Goal: Task Accomplishment & Management: Manage account settings

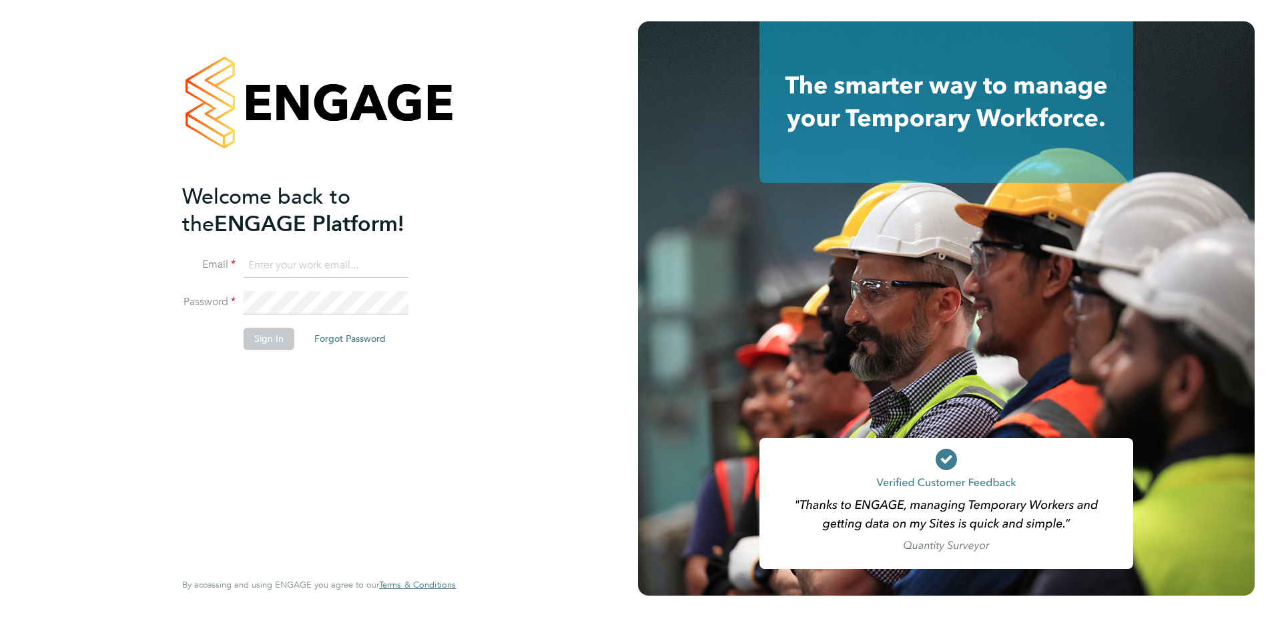
type input "[PERSON_NAME][EMAIL_ADDRESS][PERSON_NAME][DOMAIN_NAME]"
click at [254, 336] on button "Sign In" at bounding box center [269, 338] width 51 height 21
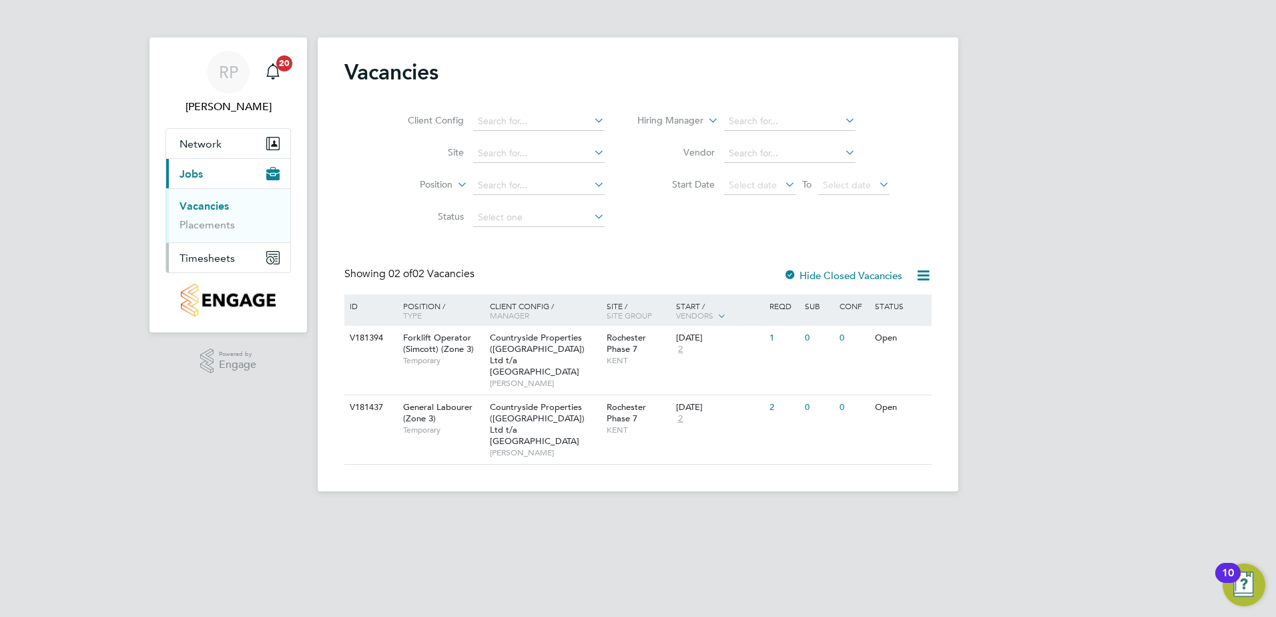
click at [200, 260] on span "Timesheets" at bounding box center [207, 258] width 55 height 13
click at [210, 234] on link "Timesheets" at bounding box center [207, 236] width 55 height 13
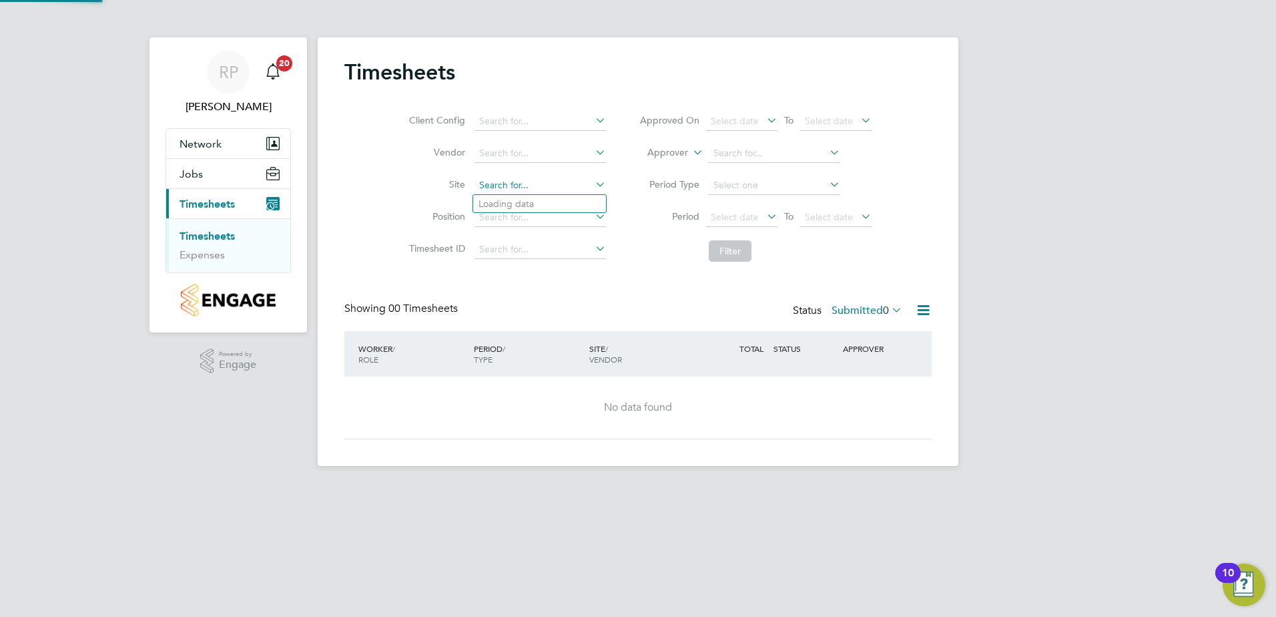
click at [485, 184] on input at bounding box center [539, 185] width 131 height 19
click at [498, 205] on b "Rochester" at bounding box center [526, 203] width 97 height 11
type input "Rochester Phase 7"
click at [889, 304] on icon at bounding box center [889, 309] width 0 height 19
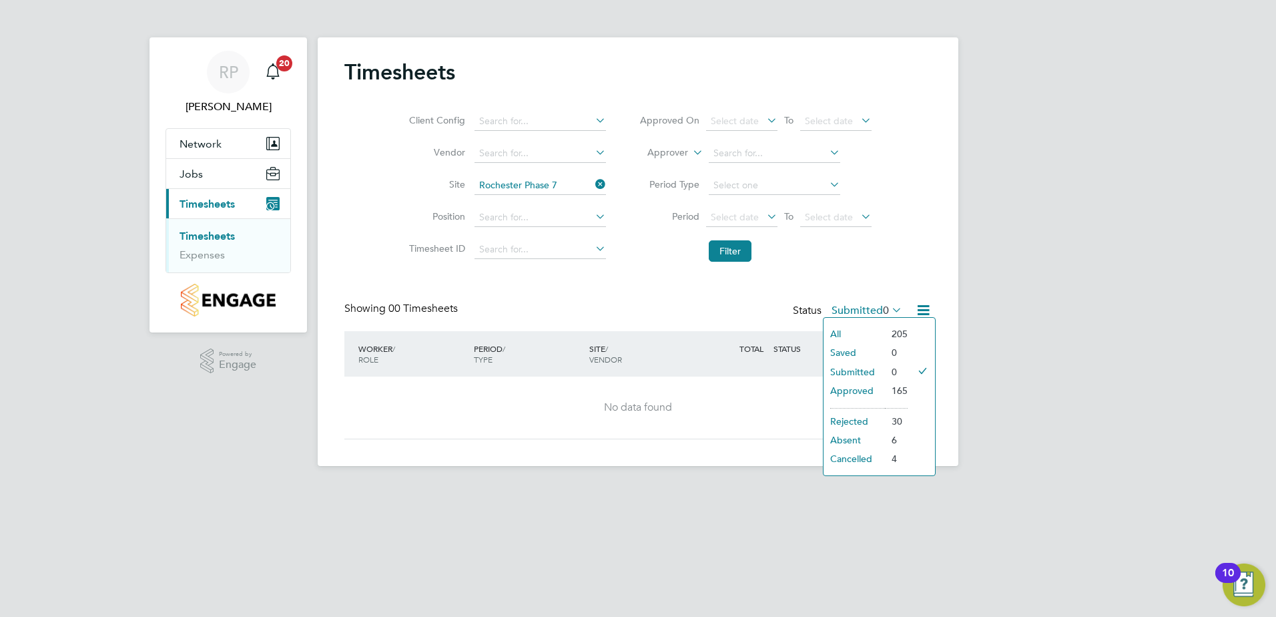
click at [889, 310] on icon at bounding box center [889, 309] width 0 height 19
click at [856, 388] on li "Approved" at bounding box center [854, 390] width 61 height 19
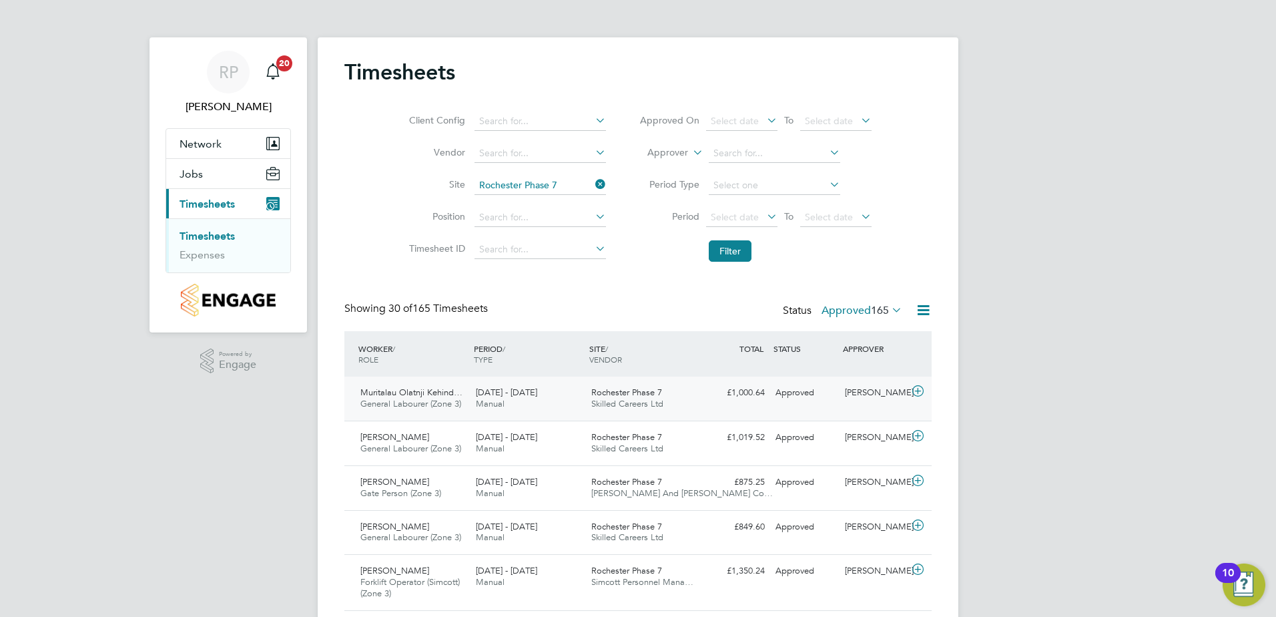
click at [869, 392] on div "[PERSON_NAME]" at bounding box center [874, 393] width 69 height 22
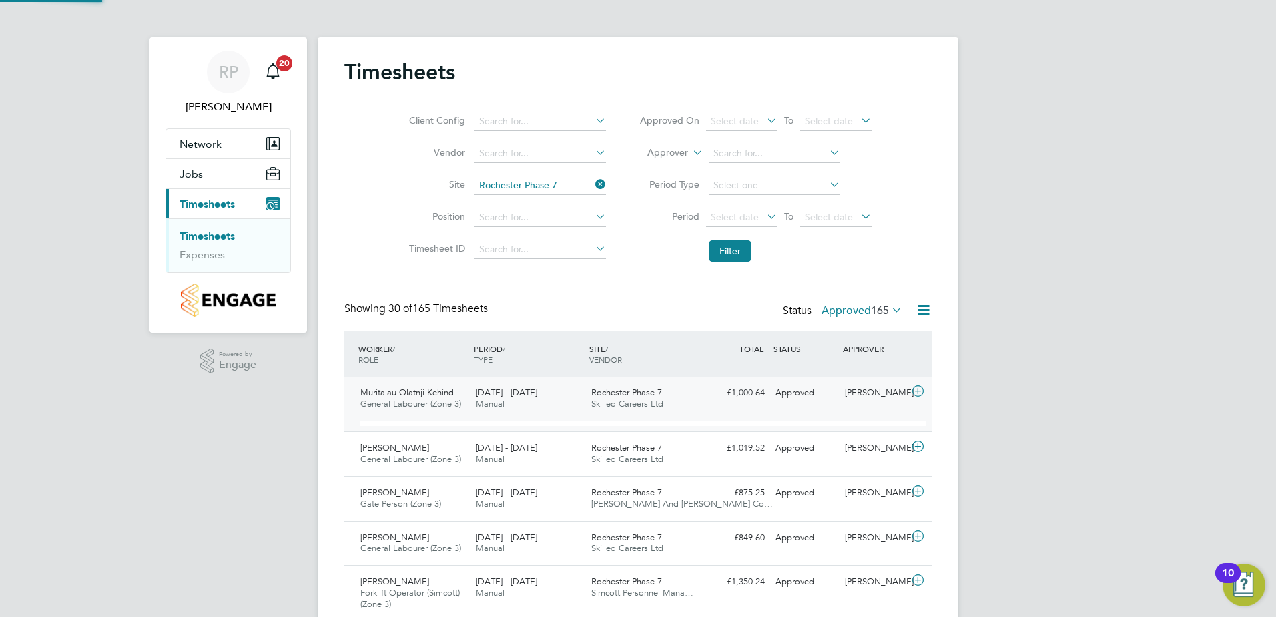
scroll to position [23, 130]
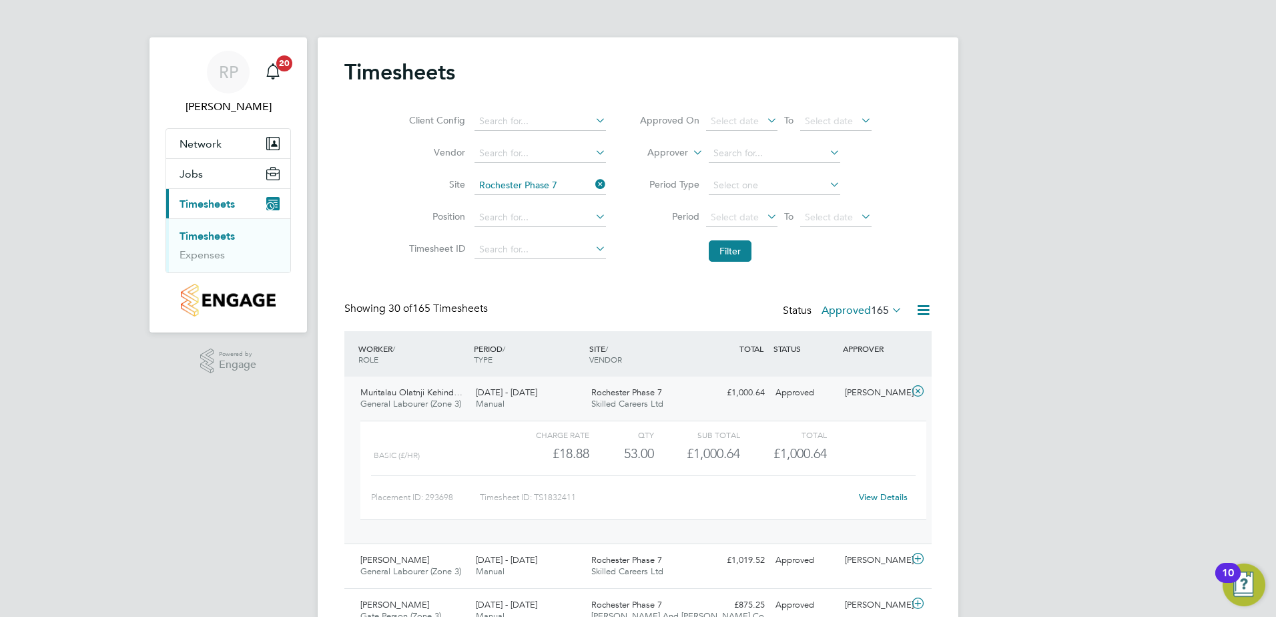
click at [886, 501] on link "View Details" at bounding box center [883, 496] width 49 height 11
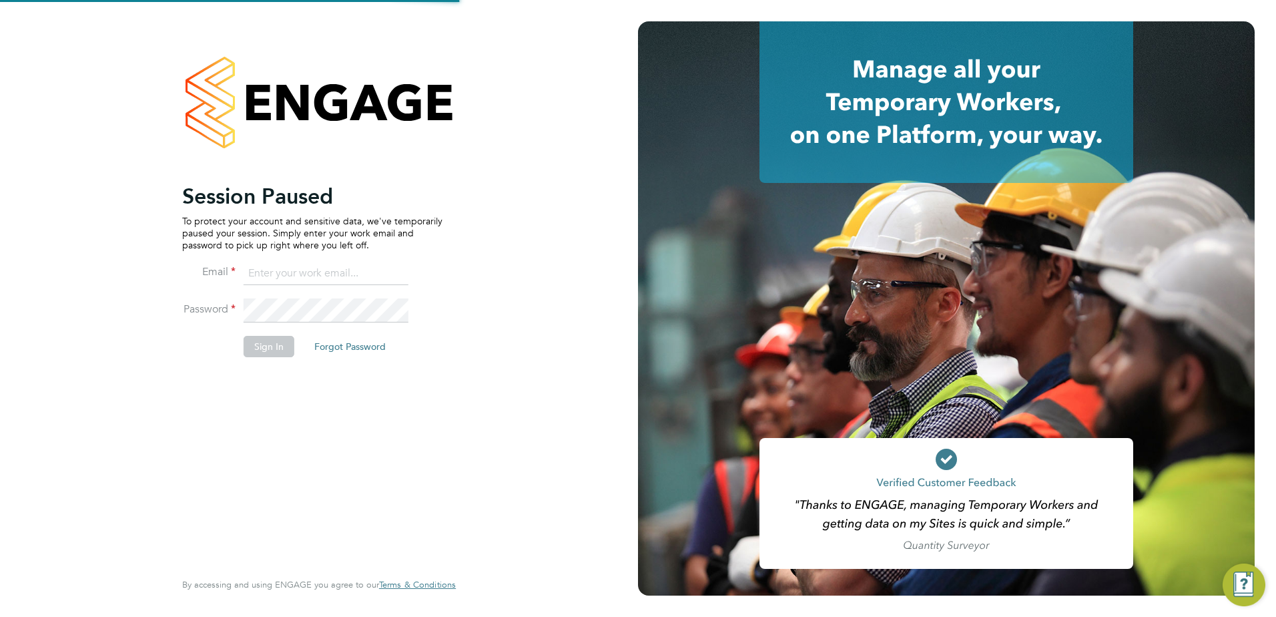
type input "[PERSON_NAME][EMAIL_ADDRESS][PERSON_NAME][DOMAIN_NAME]"
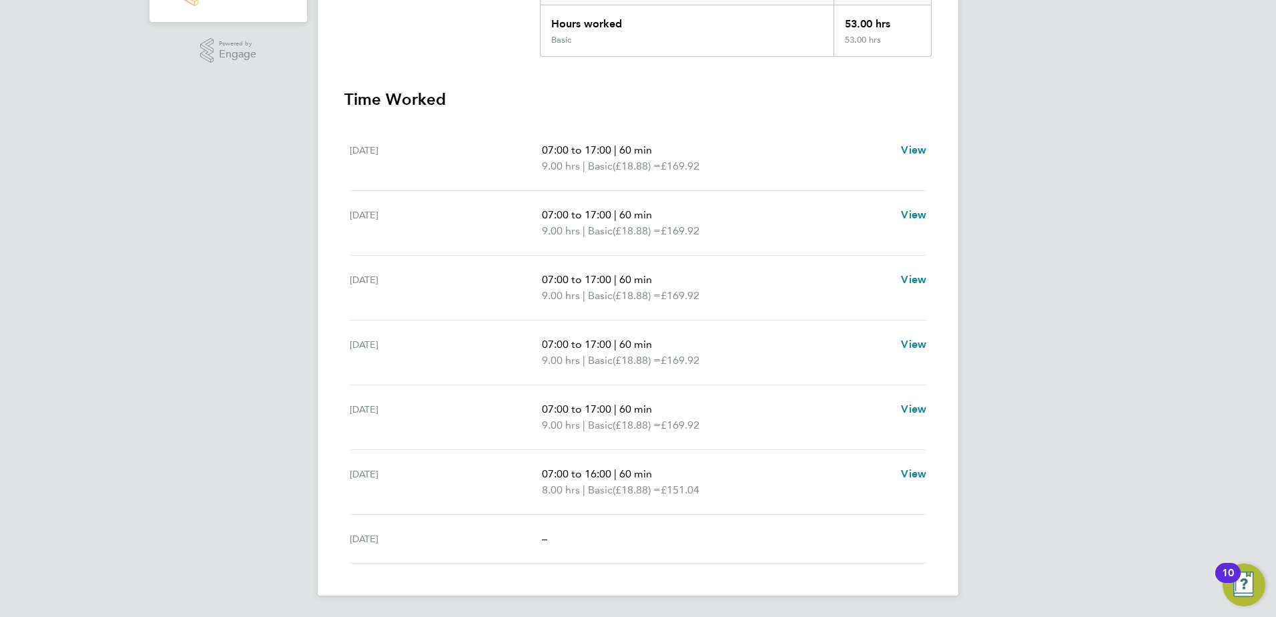
scroll to position [244, 0]
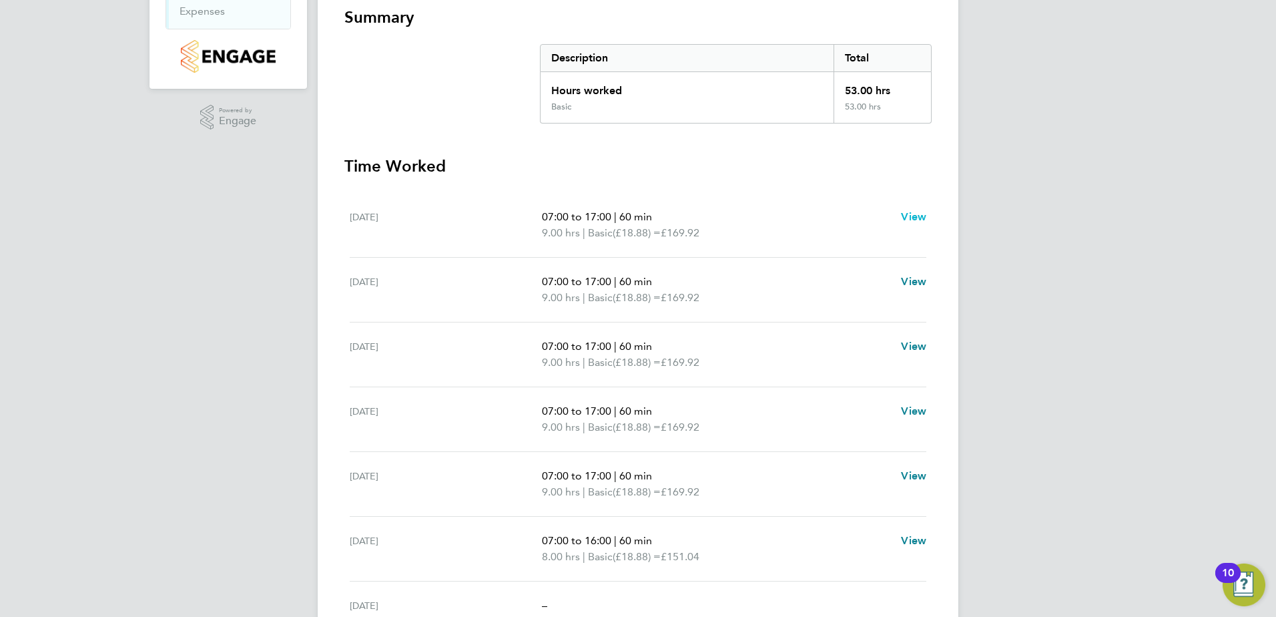
click at [917, 218] on span "View" at bounding box center [913, 216] width 25 height 13
select select "60"
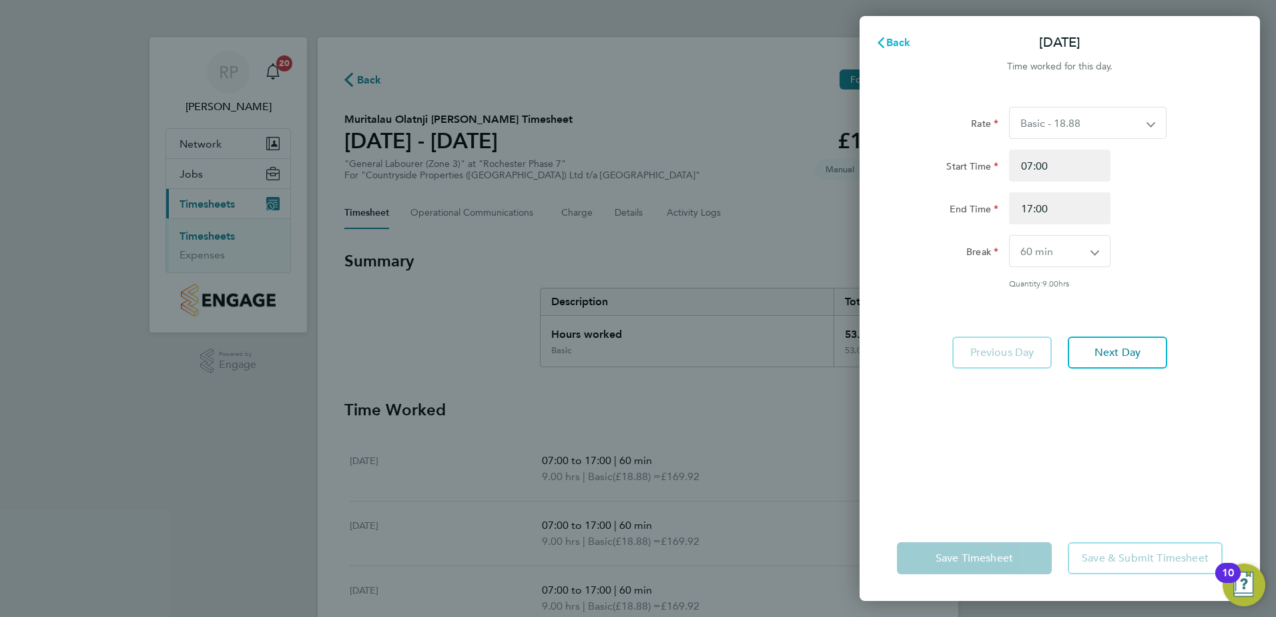
click at [894, 39] on span "Back" at bounding box center [898, 42] width 25 height 13
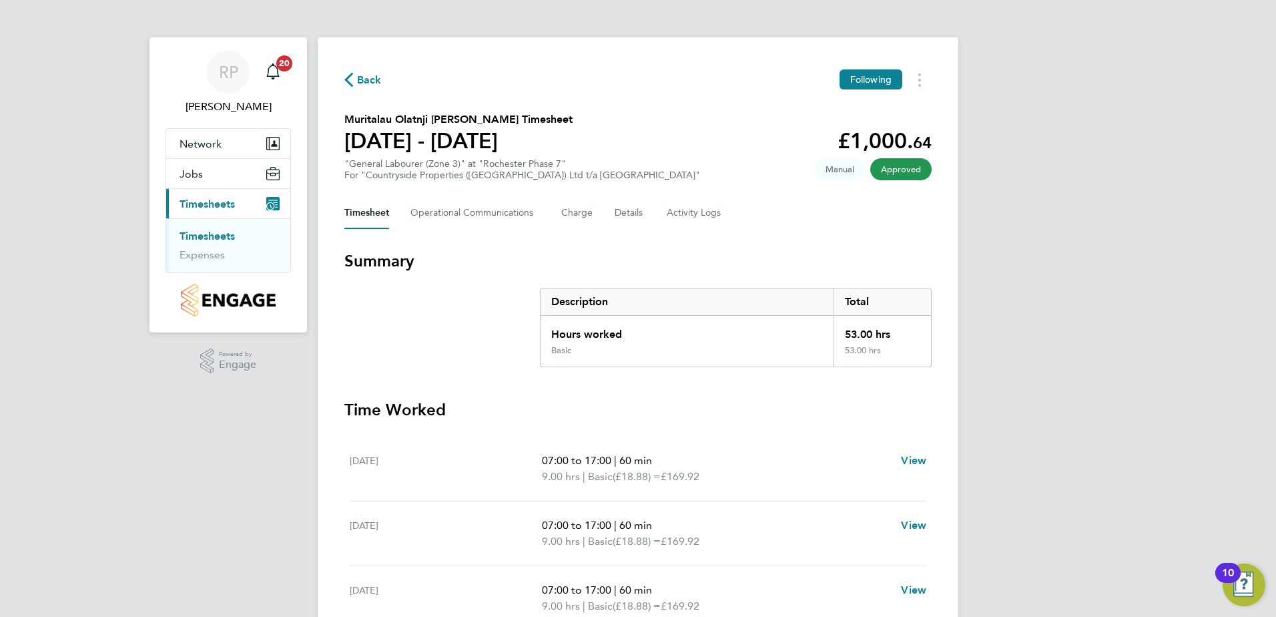
click at [362, 75] on span "Back" at bounding box center [369, 80] width 25 height 16
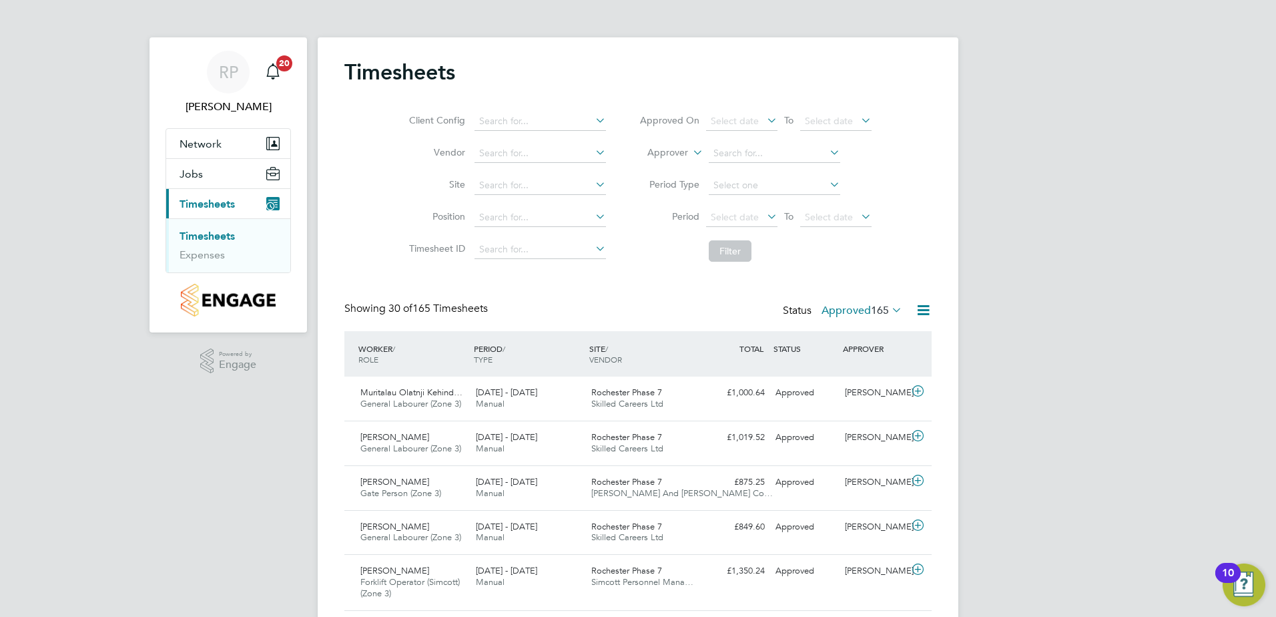
click at [889, 308] on icon at bounding box center [889, 309] width 0 height 19
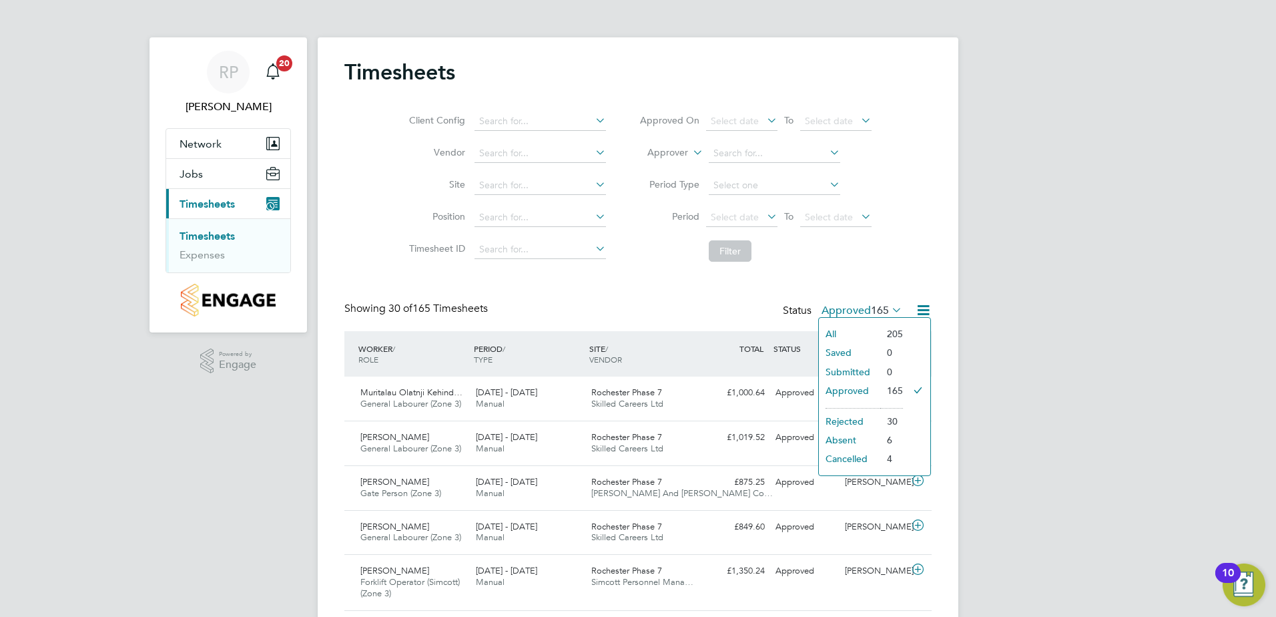
click at [854, 368] on li "Submitted" at bounding box center [849, 371] width 61 height 19
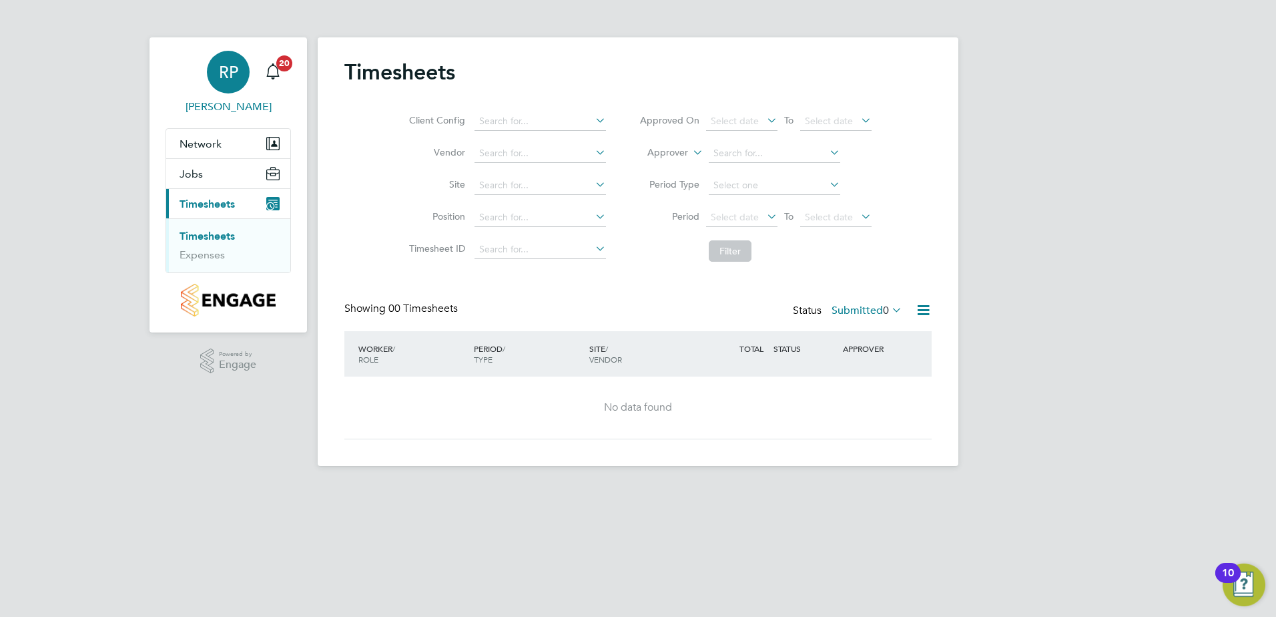
click at [232, 80] on span "RP" at bounding box center [228, 71] width 19 height 17
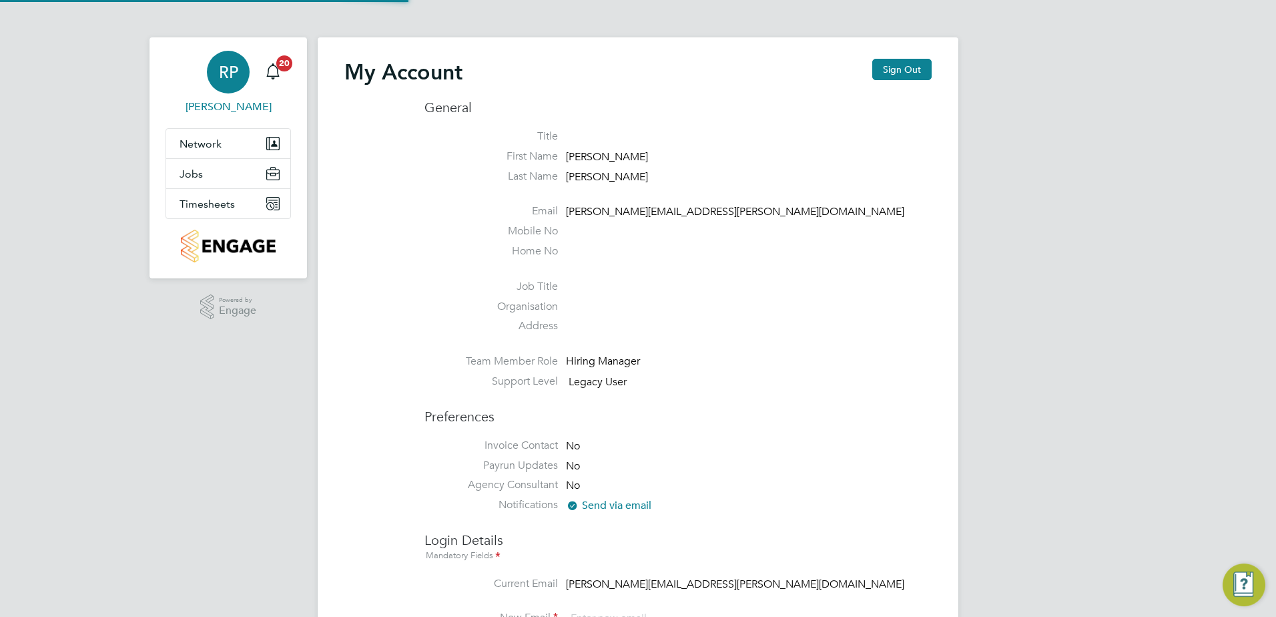
type input "[PERSON_NAME][EMAIL_ADDRESS][PERSON_NAME][DOMAIN_NAME]"
click at [906, 66] on button "Sign Out" at bounding box center [901, 69] width 59 height 21
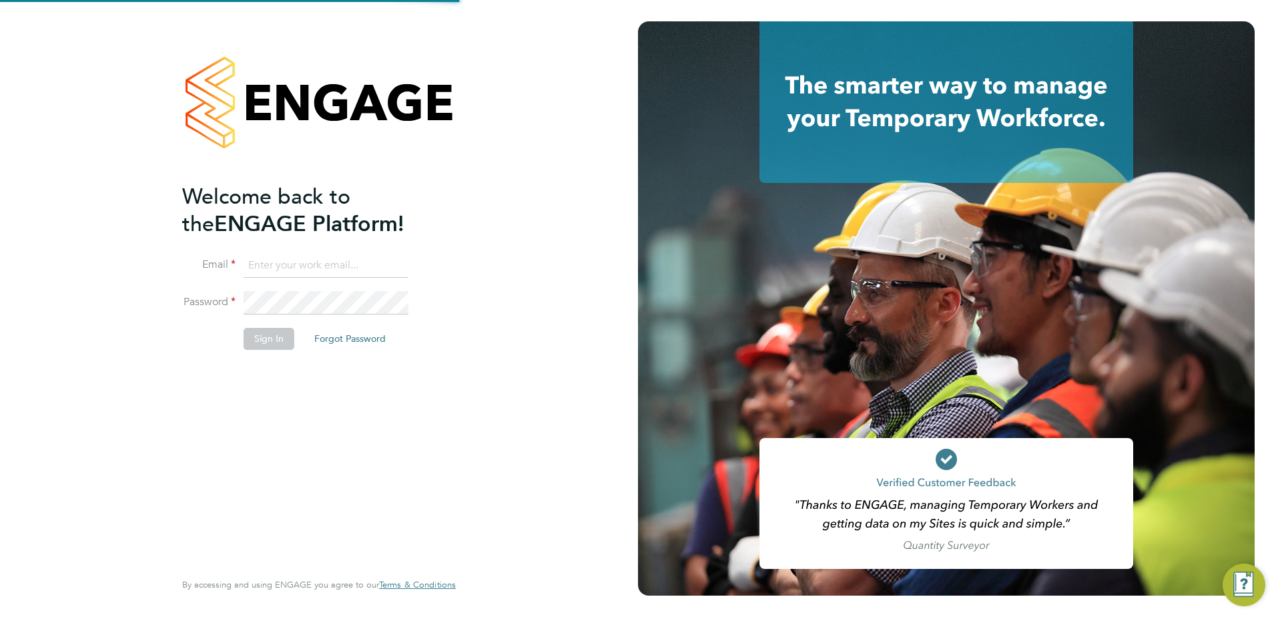
type input "[PERSON_NAME][EMAIL_ADDRESS][PERSON_NAME][DOMAIN_NAME]"
